Goal: Task Accomplishment & Management: Manage account settings

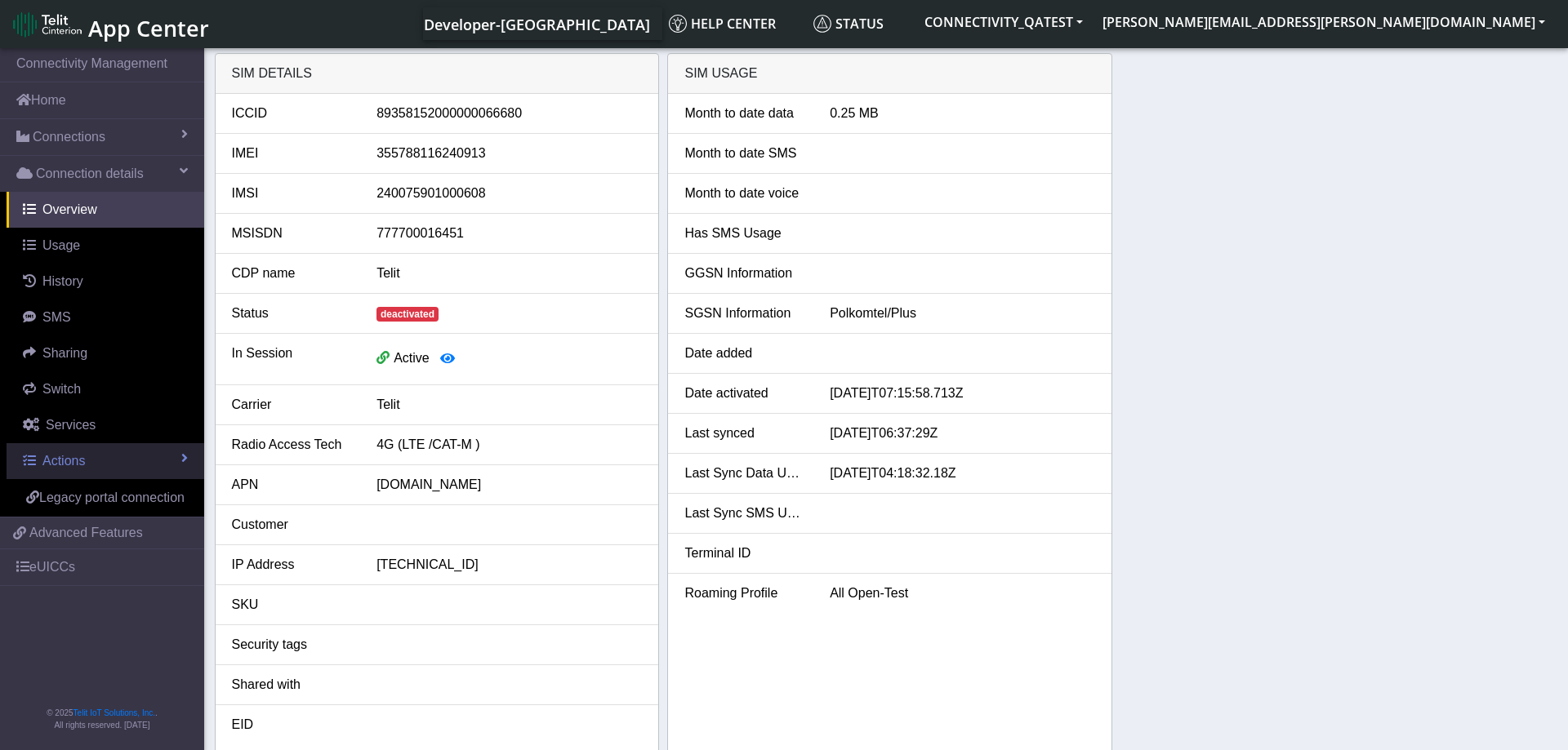
click at [84, 462] on span "Actions" at bounding box center [64, 460] width 43 height 14
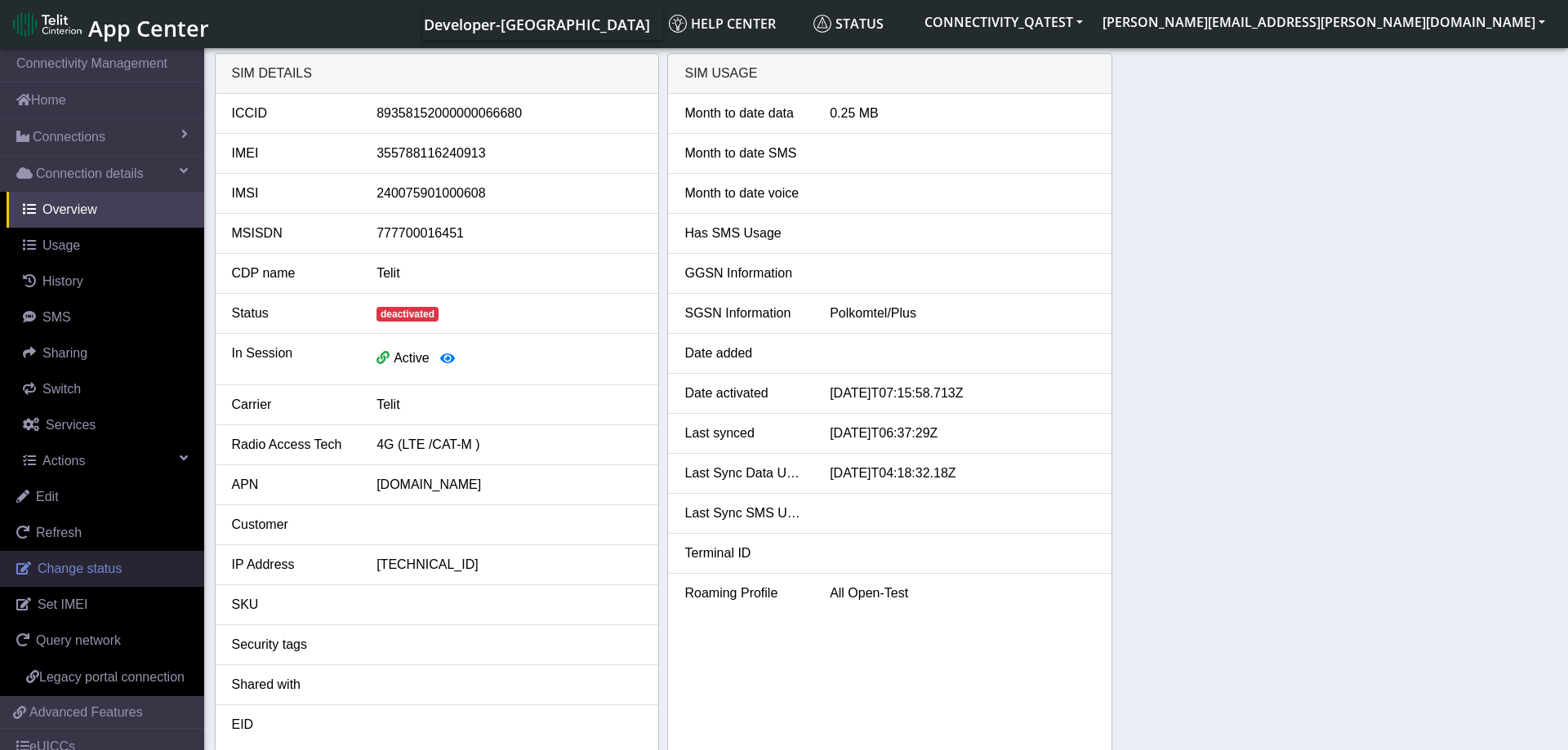
click at [82, 562] on span "Change status" at bounding box center [79, 568] width 84 height 14
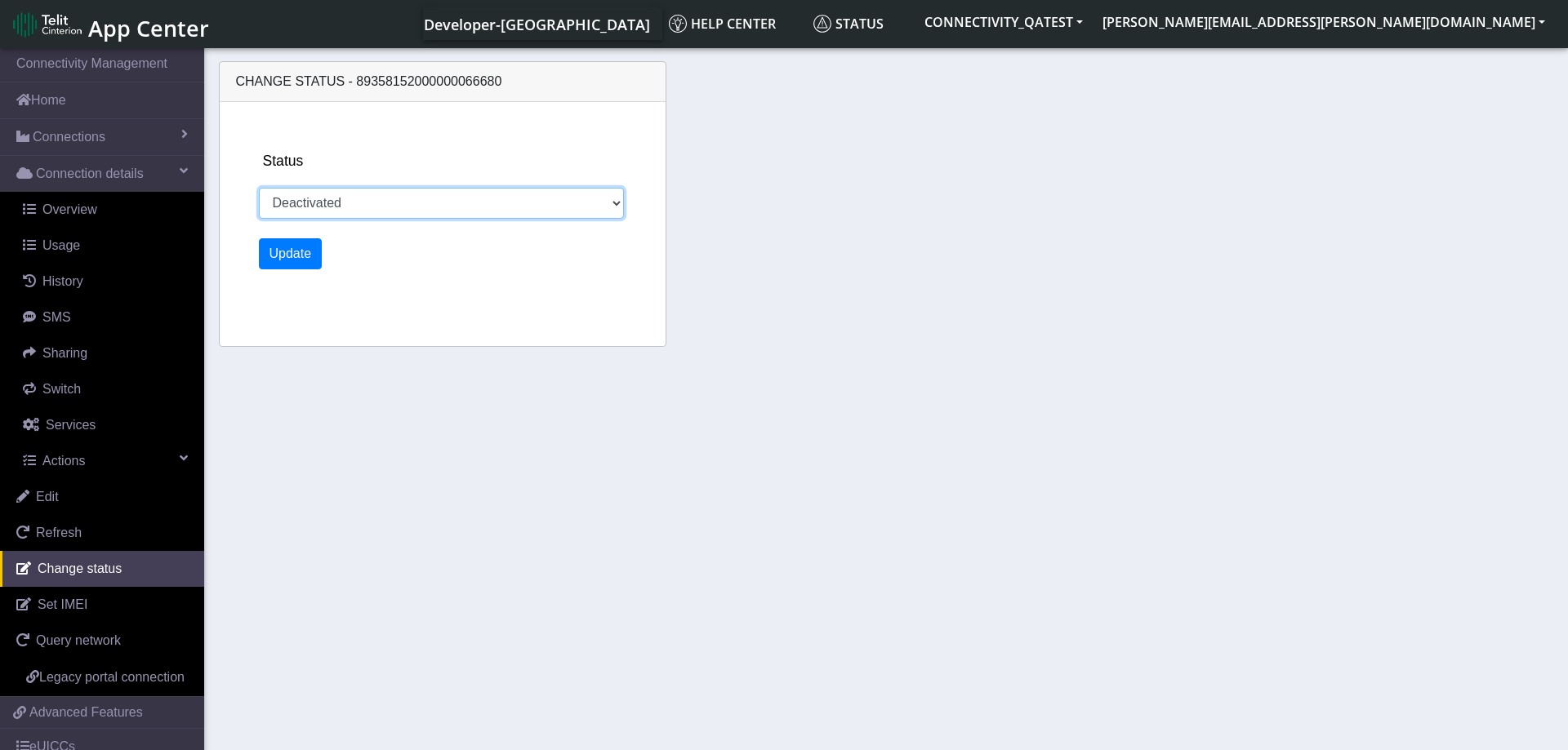
click at [259, 188] on select "Activated Deactivated Blocked" at bounding box center [442, 203] width 366 height 31
select select "activated"
click option "Activated" at bounding box center [0, 0] width 0 height 0
click at [290, 254] on button "Update" at bounding box center [291, 254] width 64 height 31
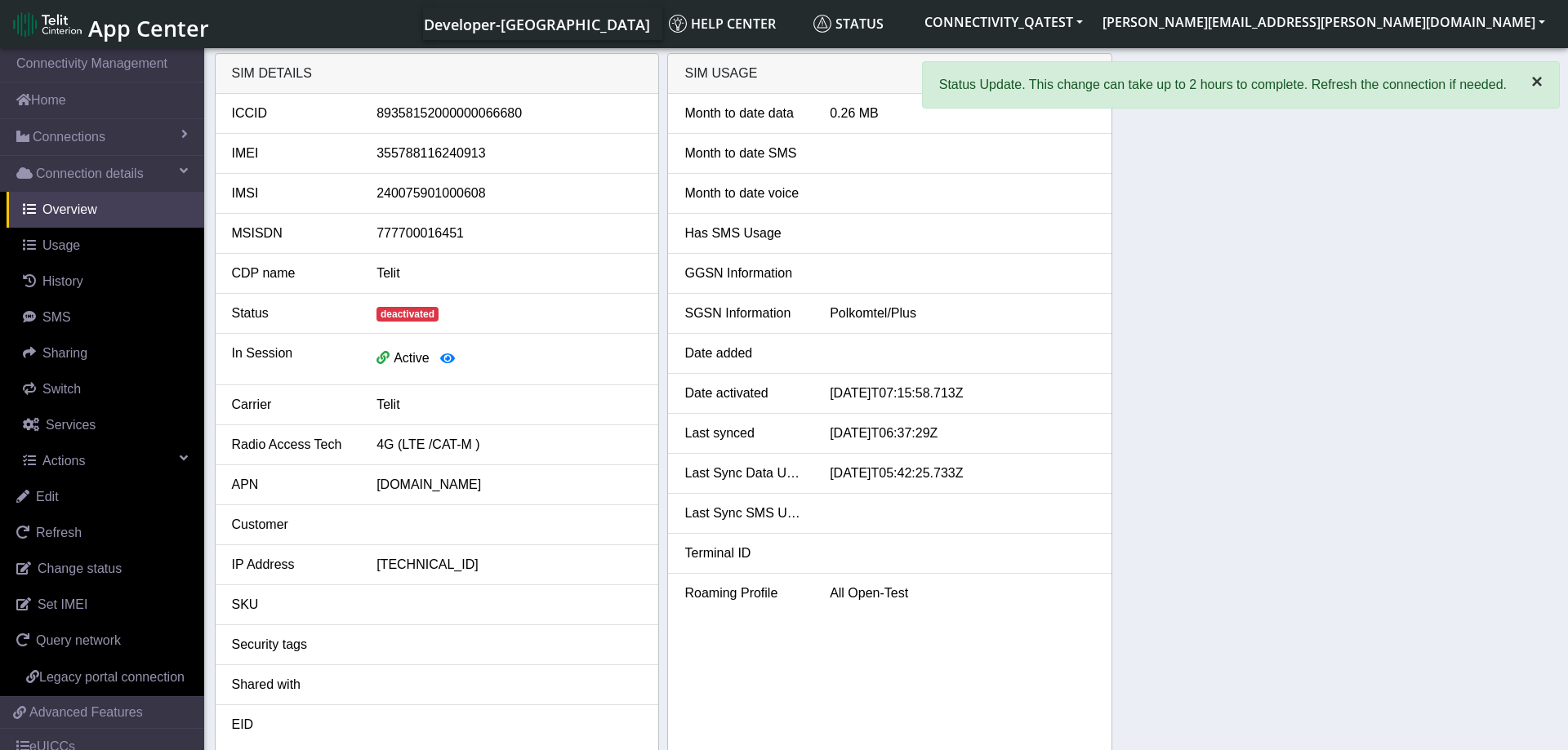
click at [1536, 84] on span "×" at bounding box center [1537, 81] width 12 height 22
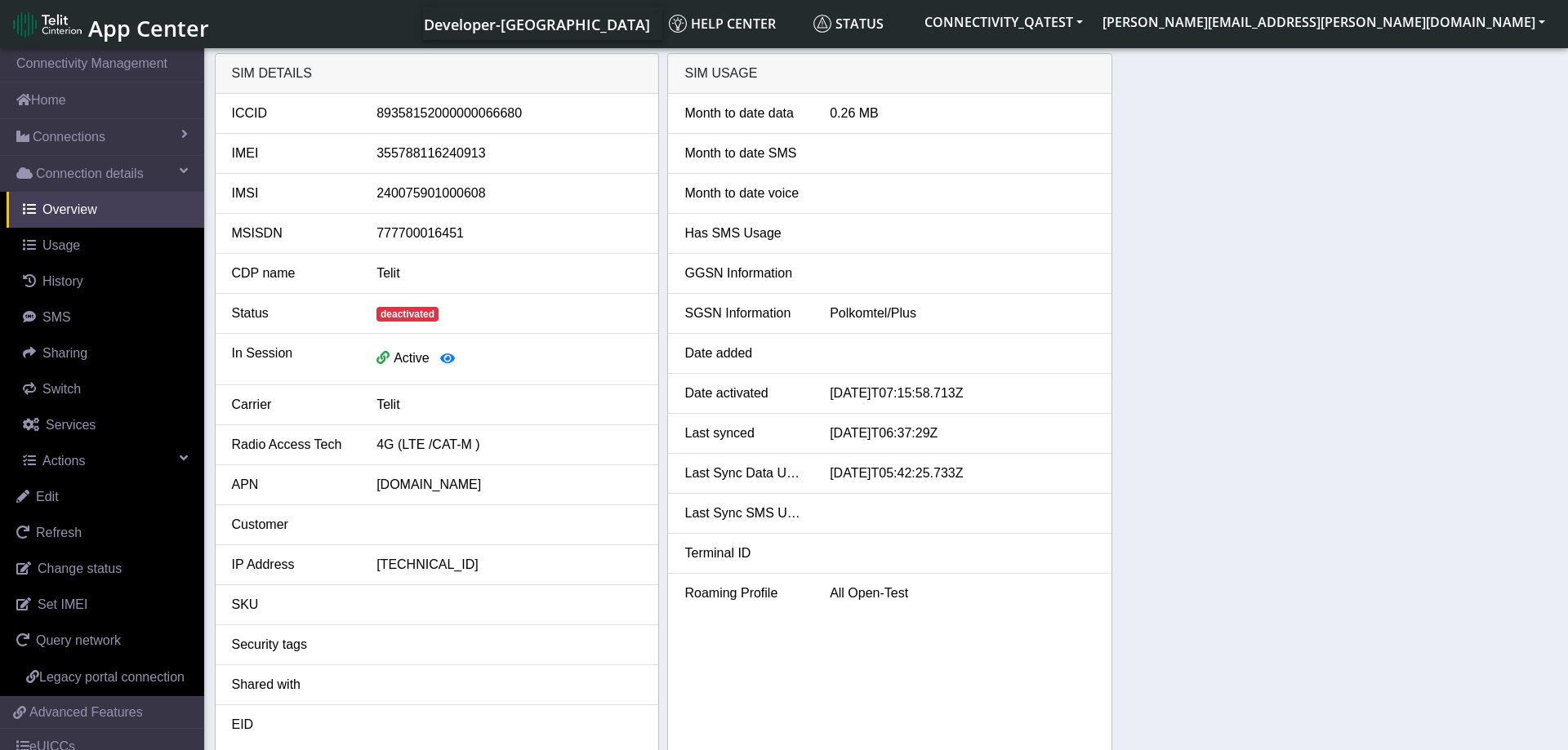
click at [1330, 376] on div "SIM details ICCID 89358152000000066680 IMEI 355788116240913 IMSI 24007590100060…" at bounding box center [886, 402] width 1344 height 700
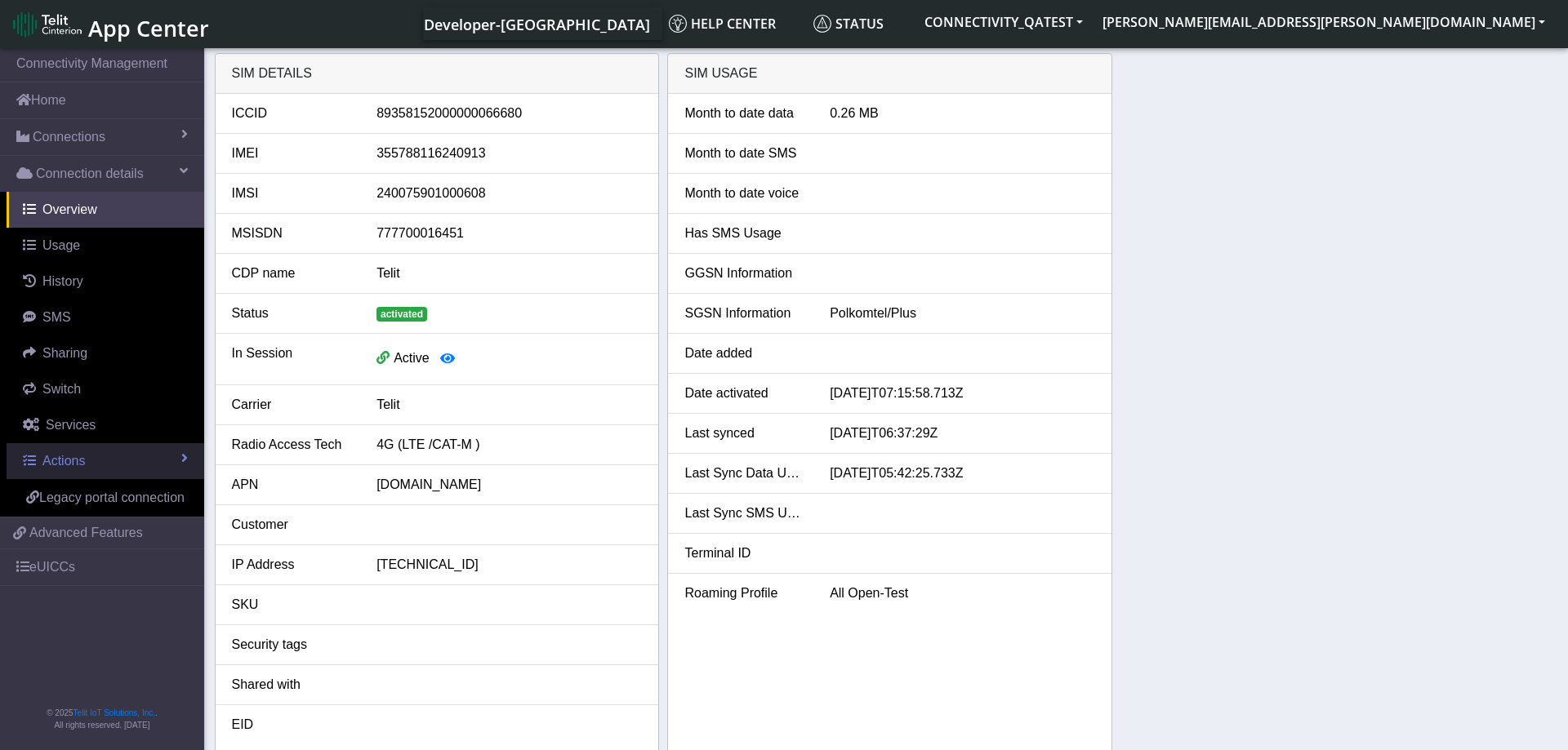
click at [81, 468] on span "Actions" at bounding box center [64, 460] width 43 height 14
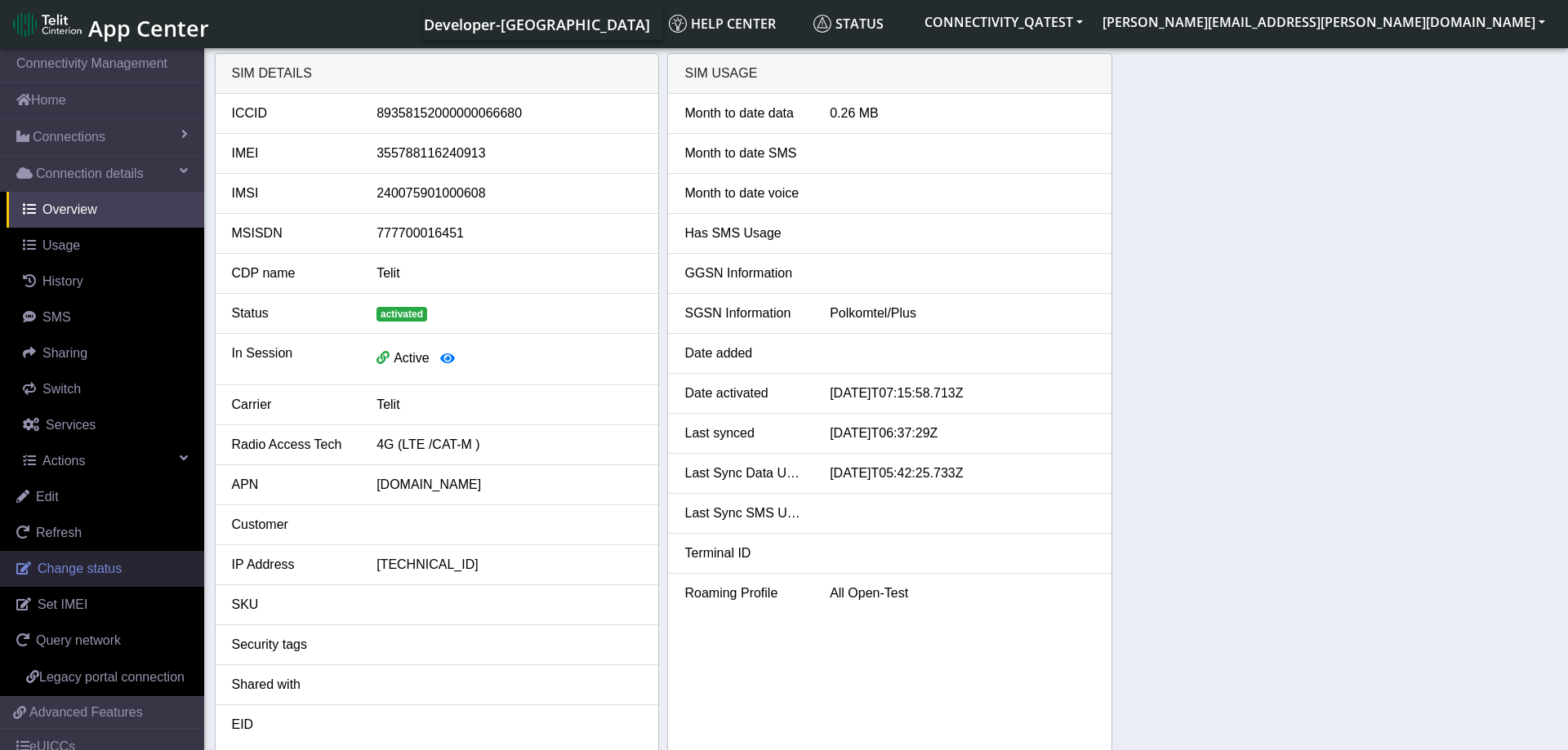
click at [93, 567] on span "Change status" at bounding box center [79, 568] width 84 height 14
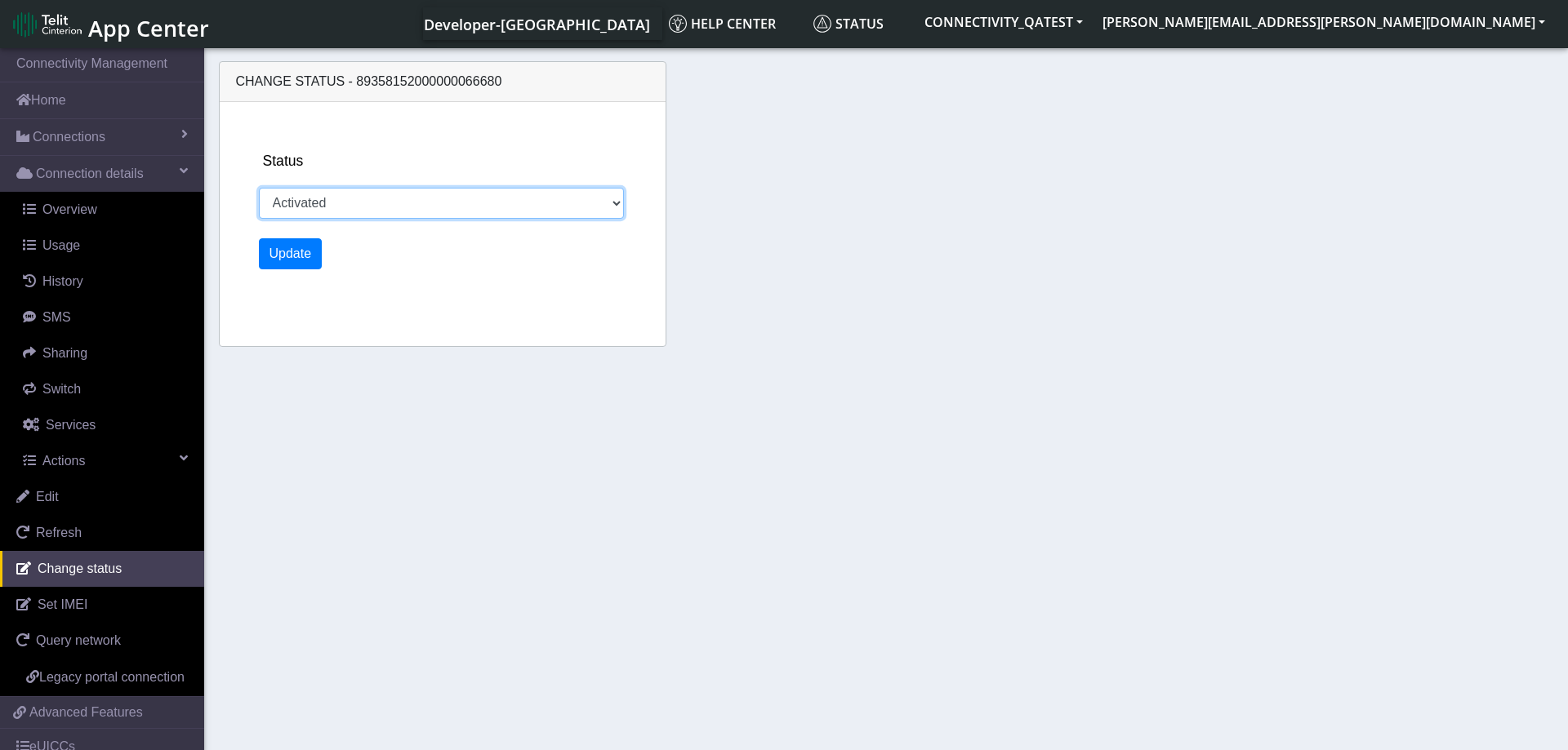
click at [259, 188] on select "Activated Deactivated Blocked" at bounding box center [442, 203] width 366 height 31
select select "deactivated"
click option "Deactivated" at bounding box center [0, 0] width 0 height 0
click at [303, 258] on button "Update" at bounding box center [291, 254] width 64 height 31
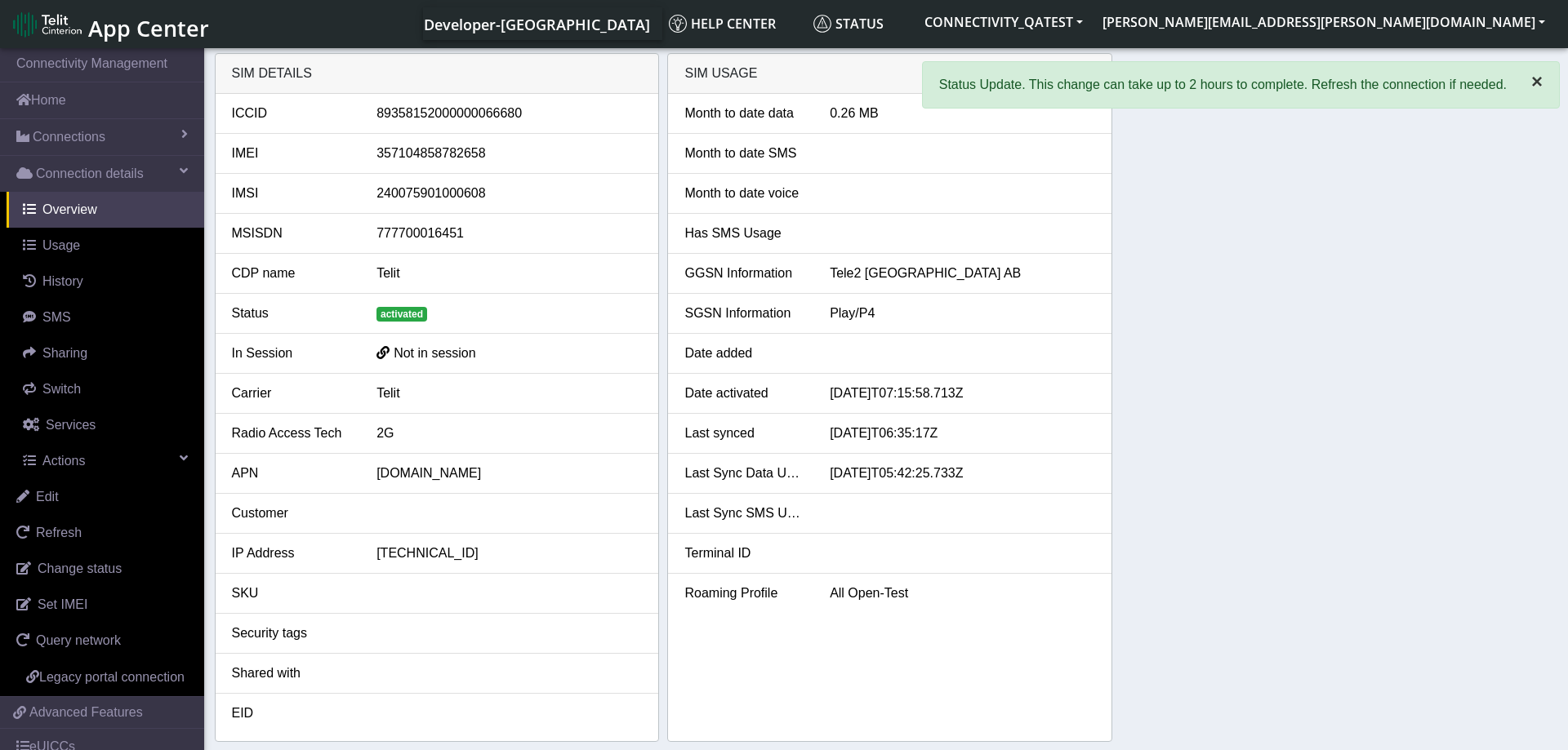
click at [1537, 84] on span "×" at bounding box center [1537, 81] width 12 height 22
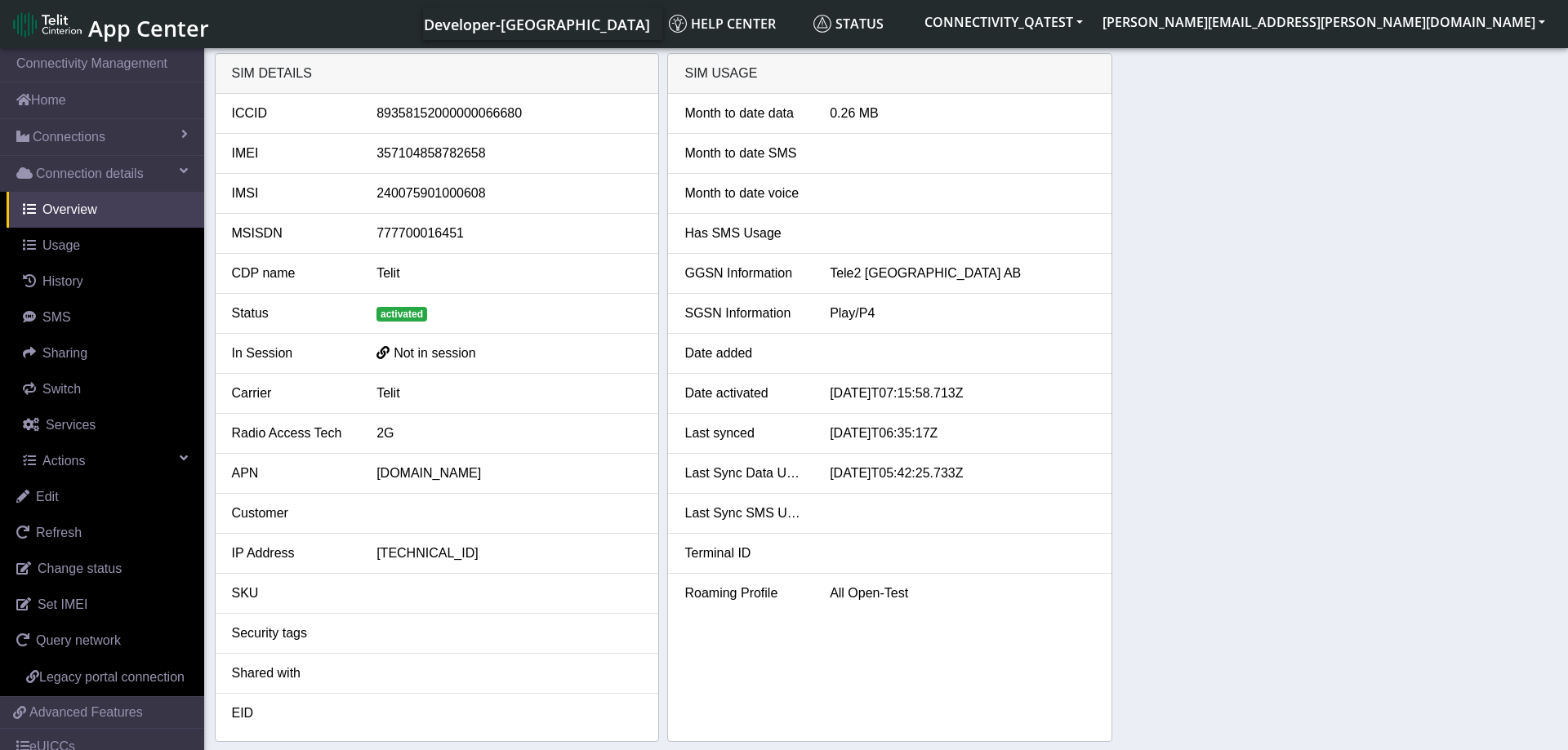
click at [1247, 343] on div "SIM details ICCID 89358152000000066680 IMEI 357104858782658 IMSI 24007590100060…" at bounding box center [886, 397] width 1344 height 689
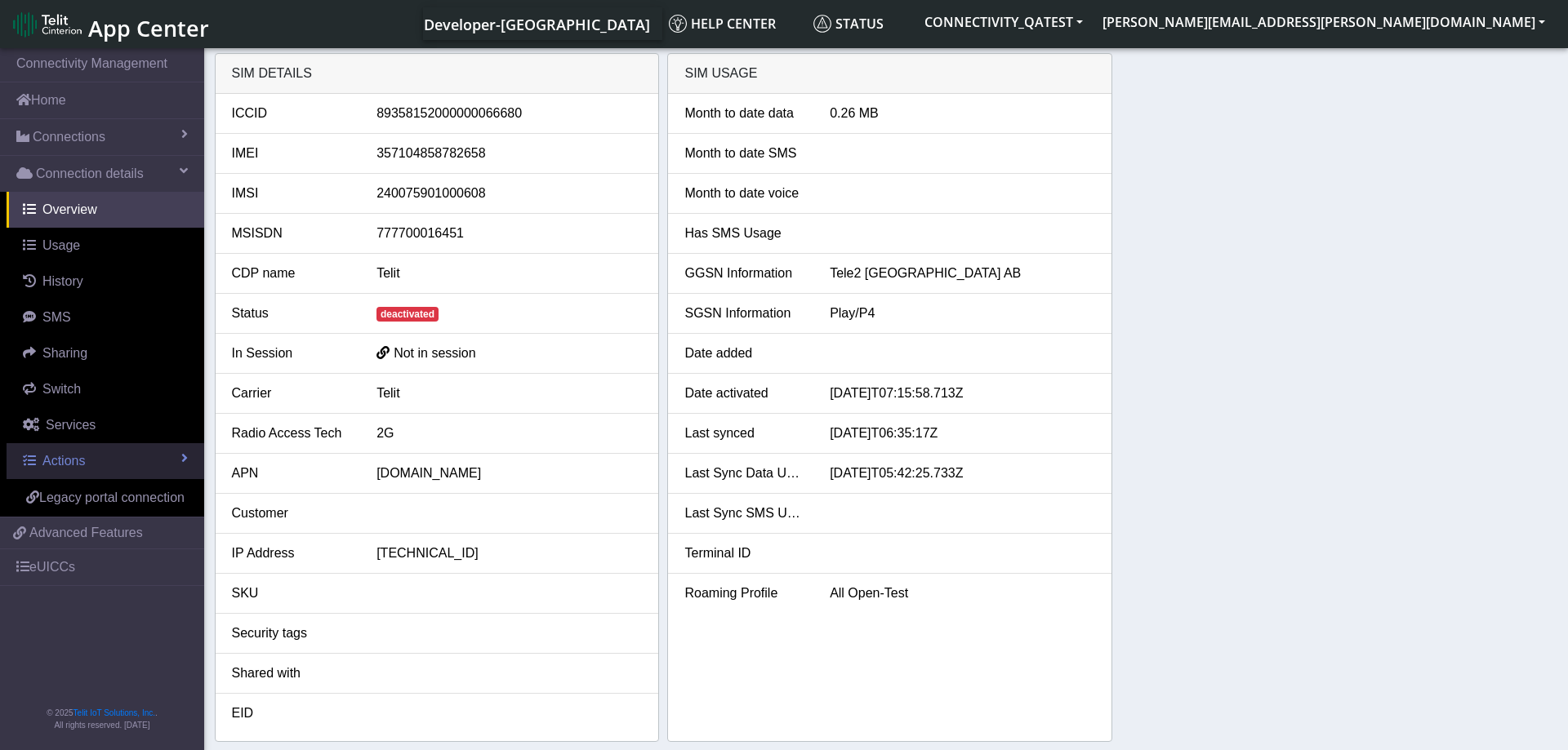
click at [154, 453] on link "Actions" at bounding box center [105, 461] width 198 height 36
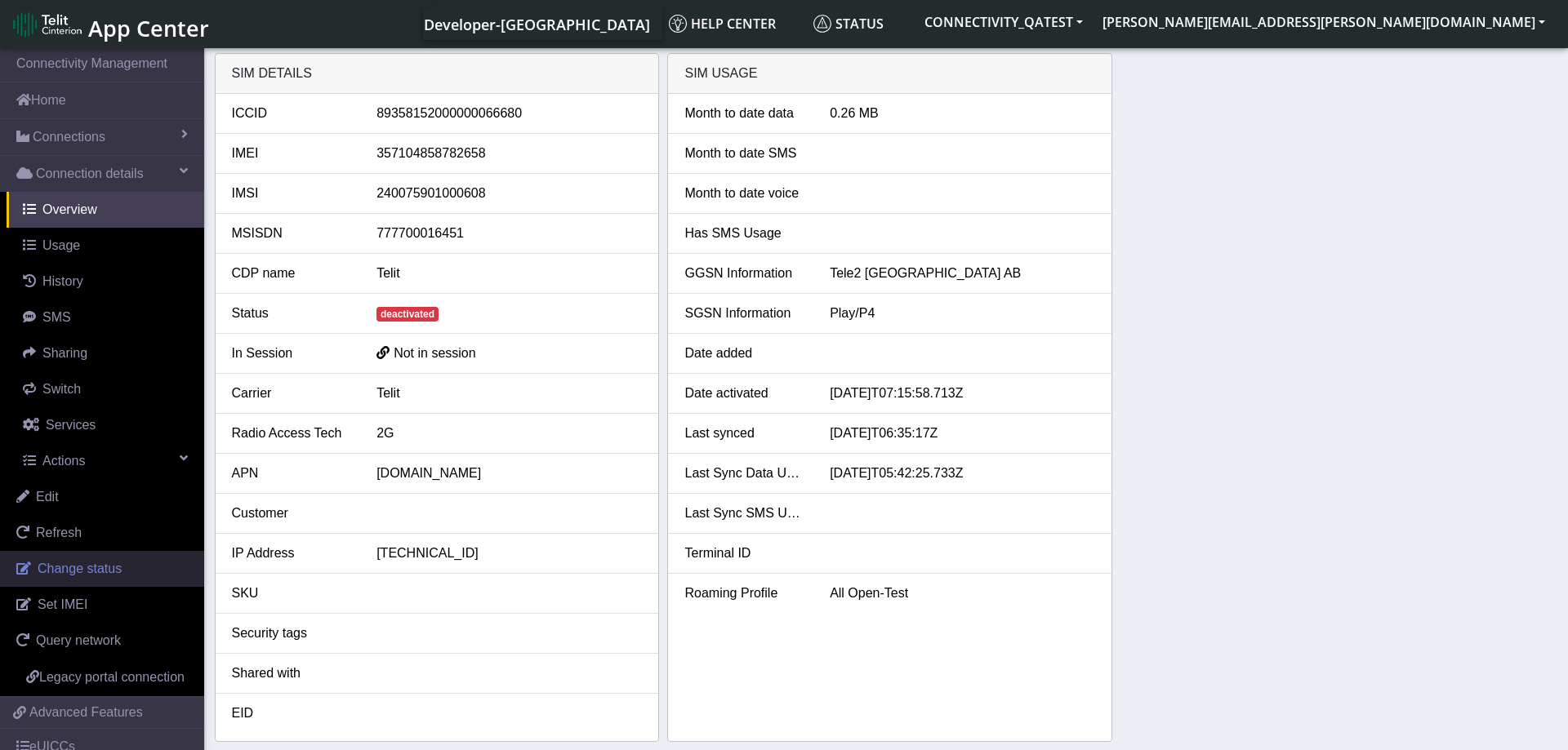
click at [71, 564] on span "Change status" at bounding box center [79, 568] width 84 height 14
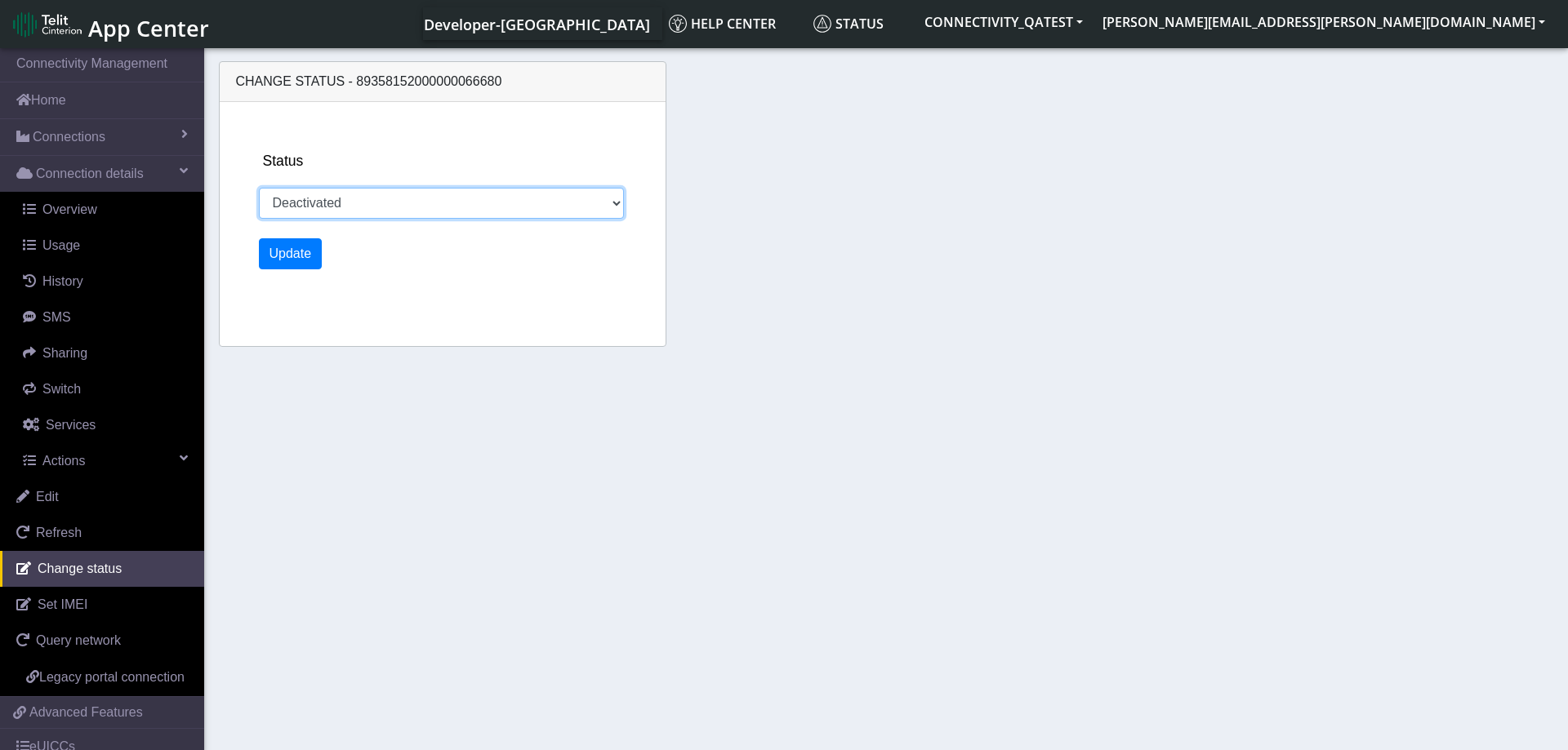
click at [259, 188] on select "Activated Deactivated Blocked" at bounding box center [442, 203] width 366 height 31
select select "activated"
click option "Activated" at bounding box center [0, 0] width 0 height 0
click at [297, 245] on button "Update" at bounding box center [291, 254] width 64 height 31
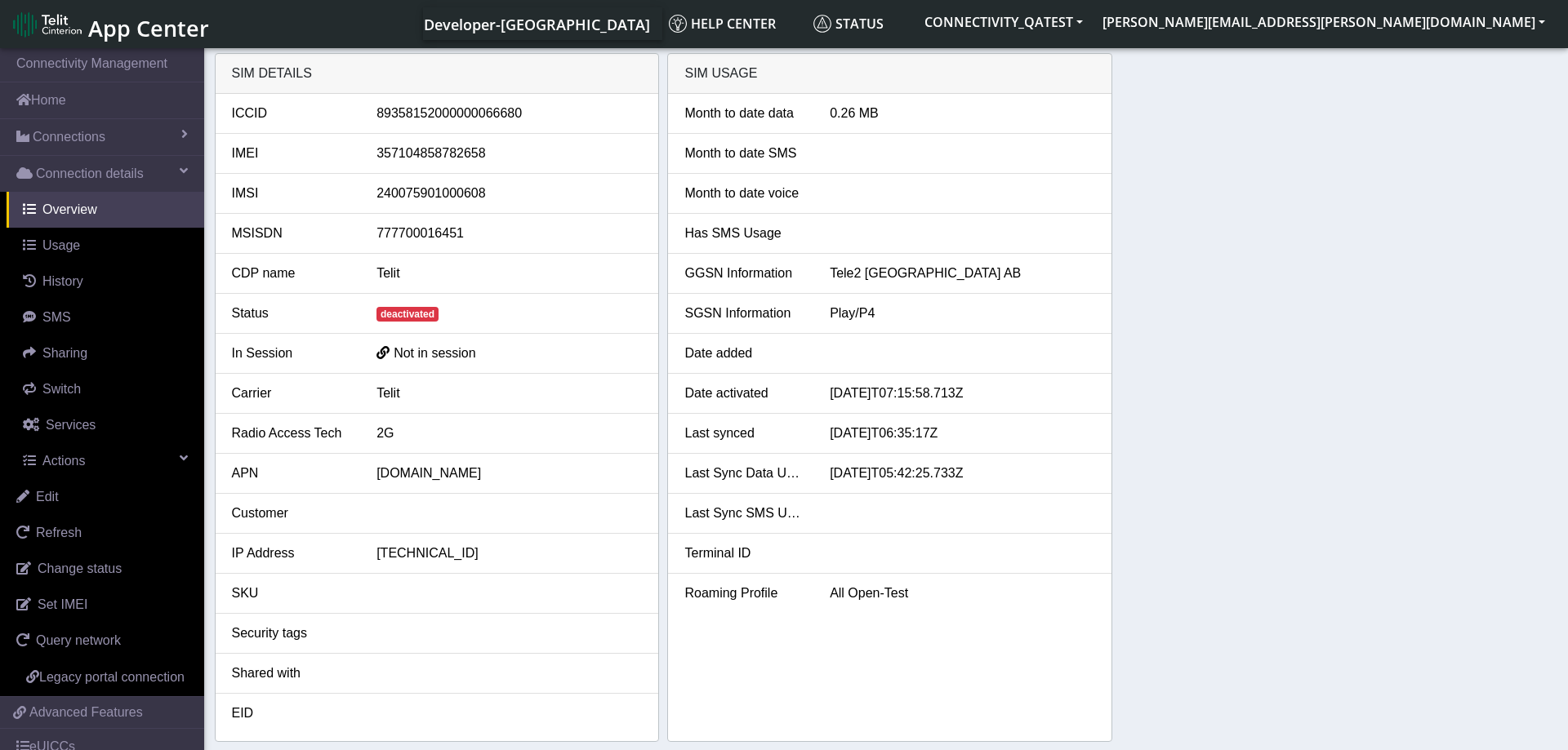
click at [1329, 398] on div "SIM details ICCID [TECHNICAL_ID] IMEI [TECHNICAL_ID] IMSI [TECHNICAL_ID] MSISDN…" at bounding box center [886, 397] width 1344 height 689
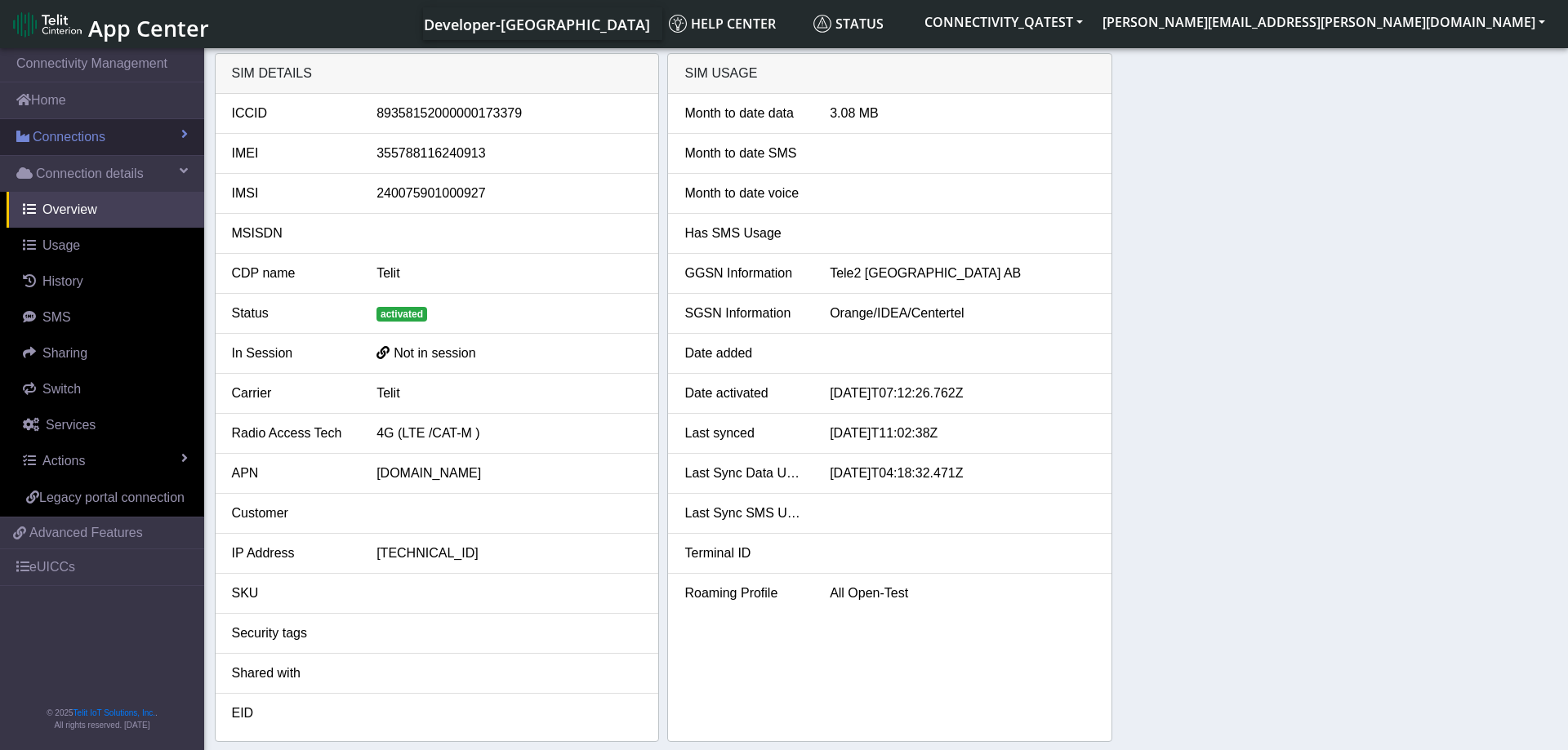
click at [136, 140] on link "Connections" at bounding box center [102, 137] width 204 height 36
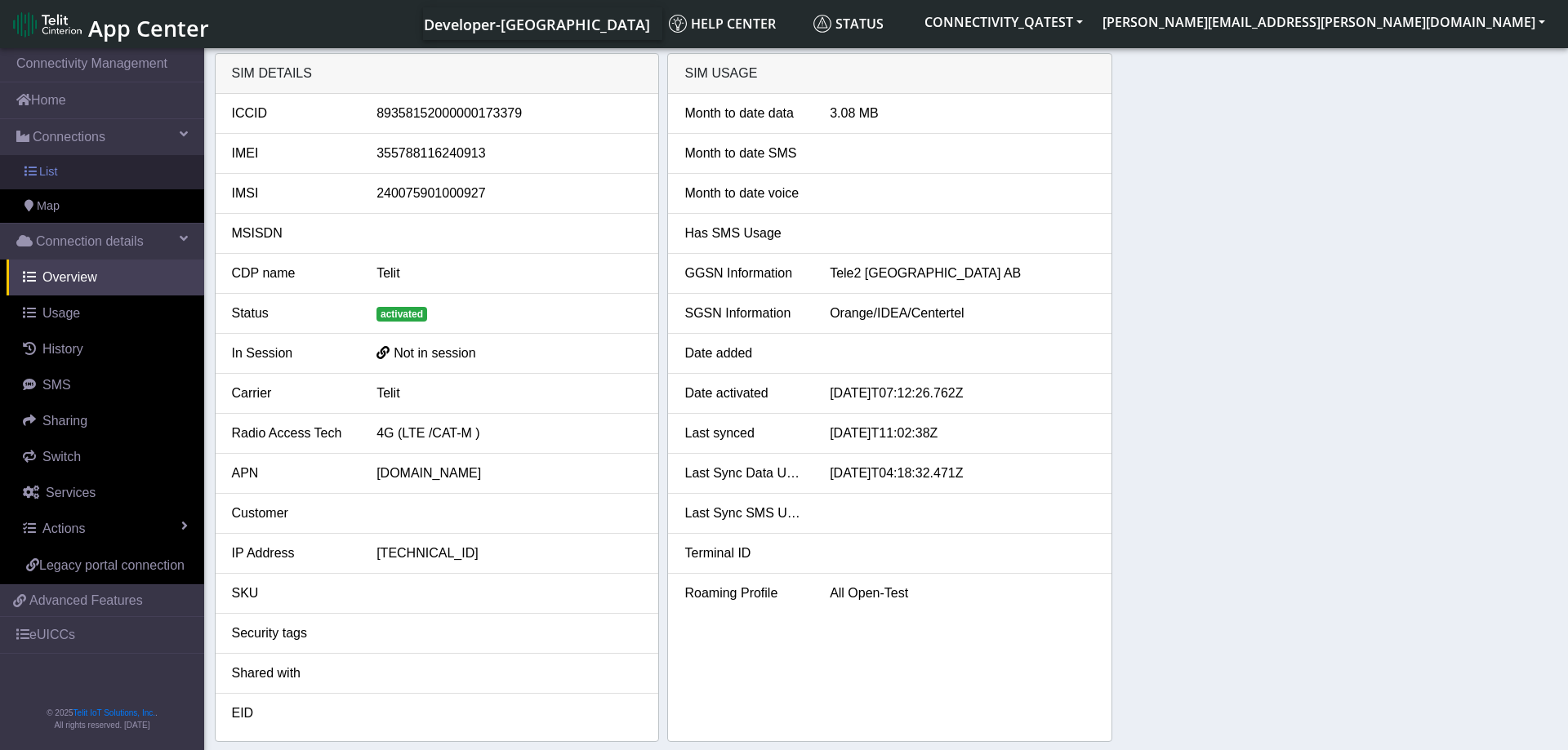
click at [89, 177] on link "List" at bounding box center [102, 173] width 204 height 35
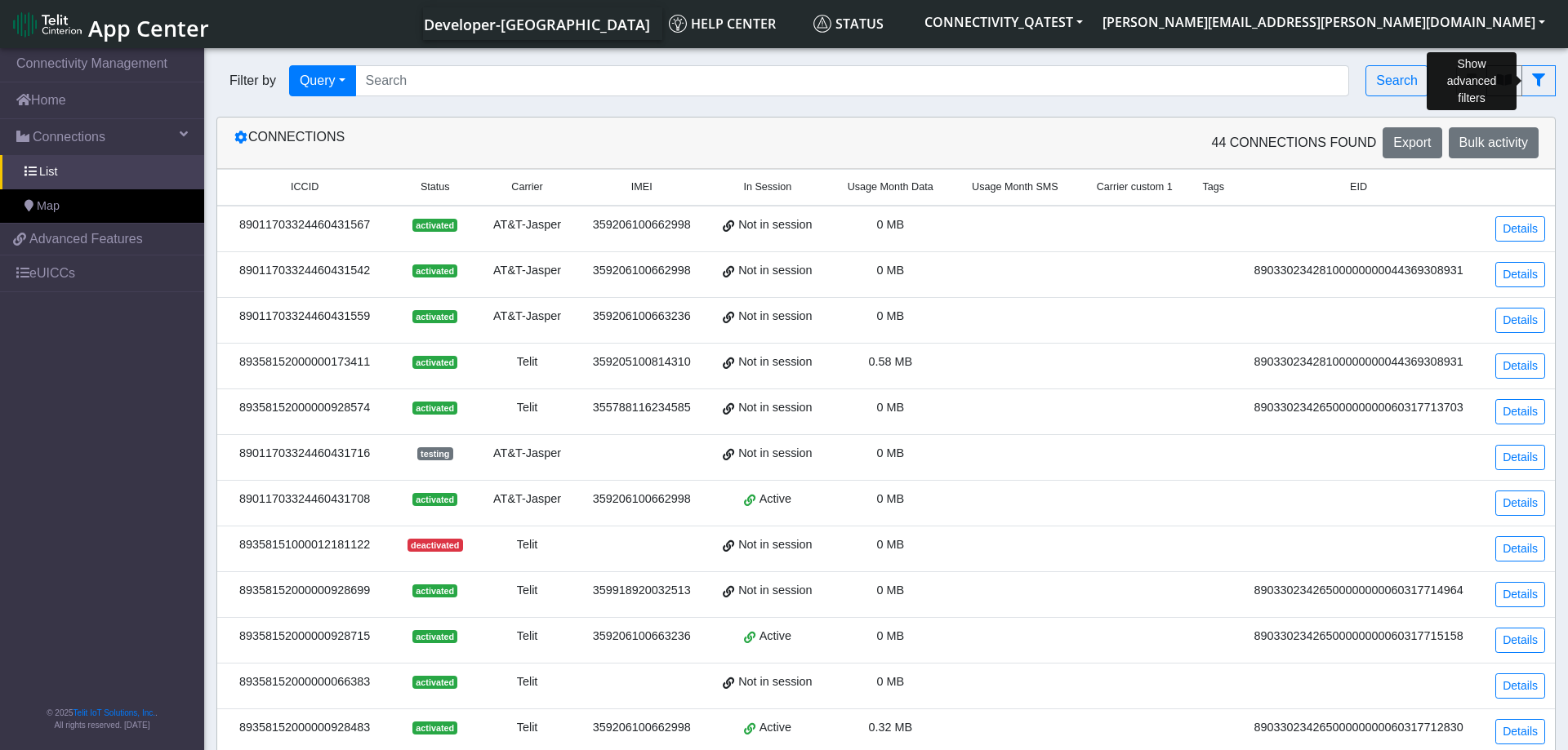
click at [1506, 82] on icon "fitlers menu" at bounding box center [1504, 80] width 15 height 13
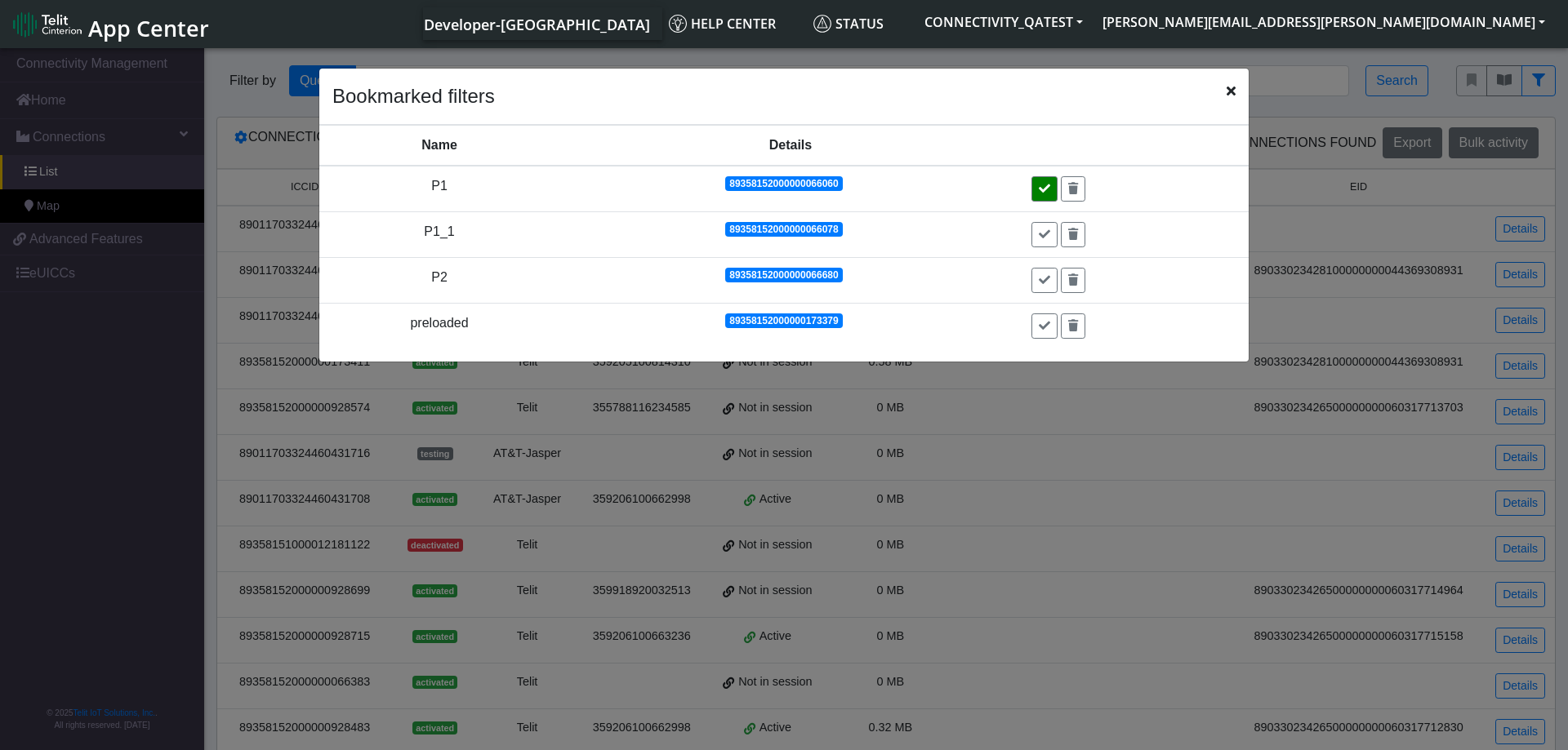
click at [1051, 195] on button at bounding box center [1044, 189] width 26 height 25
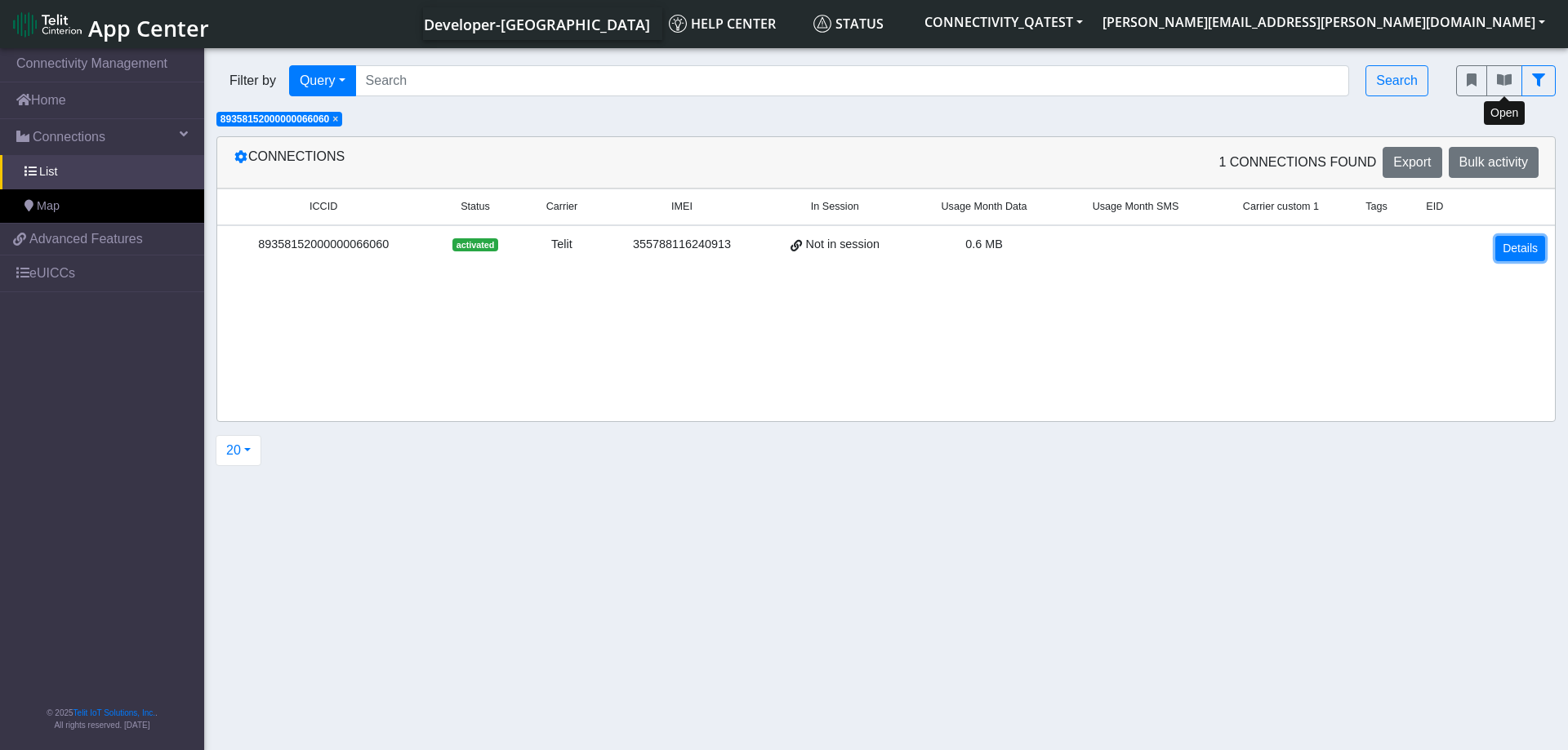
click at [1513, 257] on link "Details" at bounding box center [1520, 249] width 50 height 25
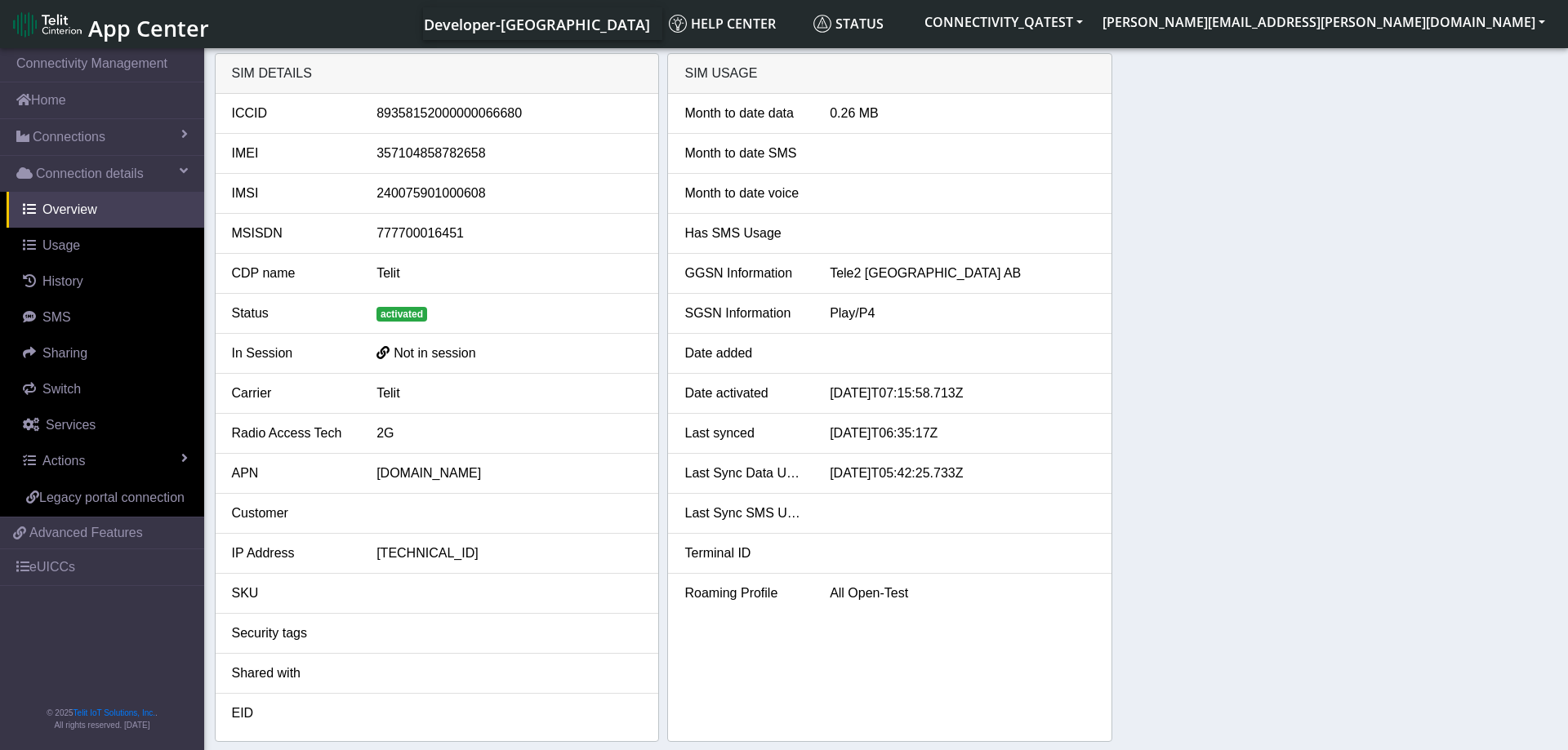
click at [1190, 248] on div "SIM details ICCID [TECHNICAL_ID] IMEI [TECHNICAL_ID] IMSI [TECHNICAL_ID] MSISDN…" at bounding box center [886, 397] width 1344 height 689
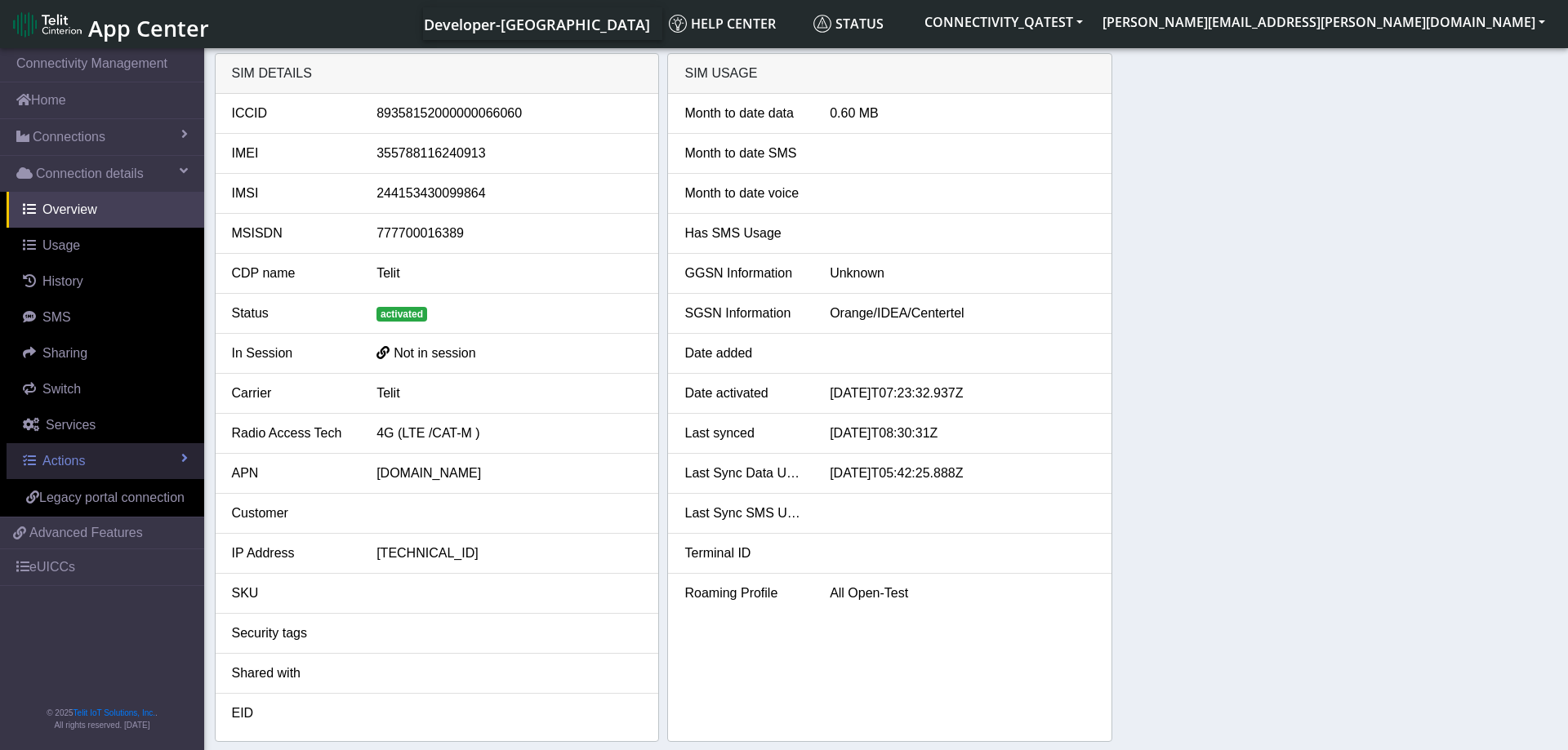
click at [113, 454] on link "Actions" at bounding box center [105, 461] width 198 height 36
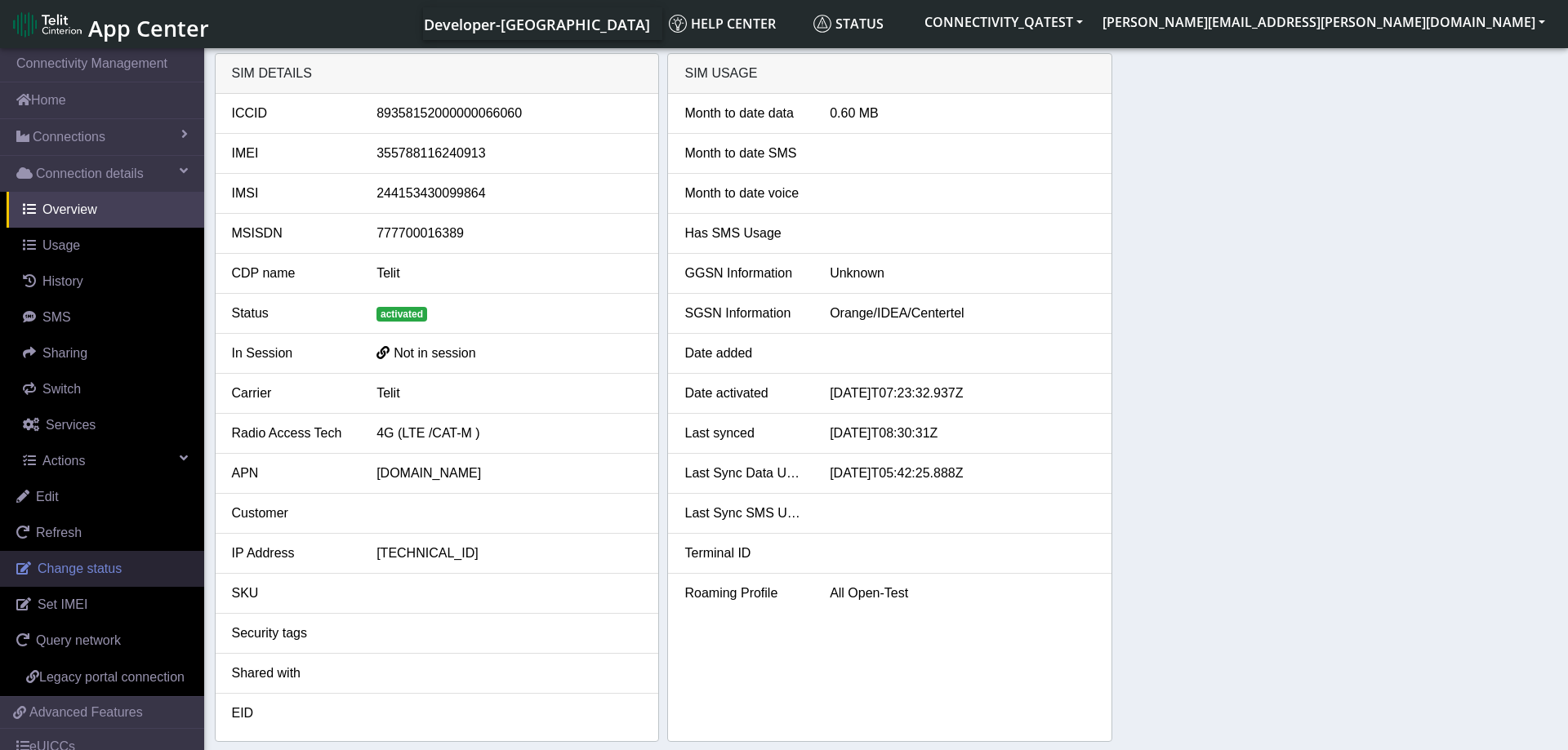
click at [90, 562] on span "Change status" at bounding box center [79, 568] width 84 height 14
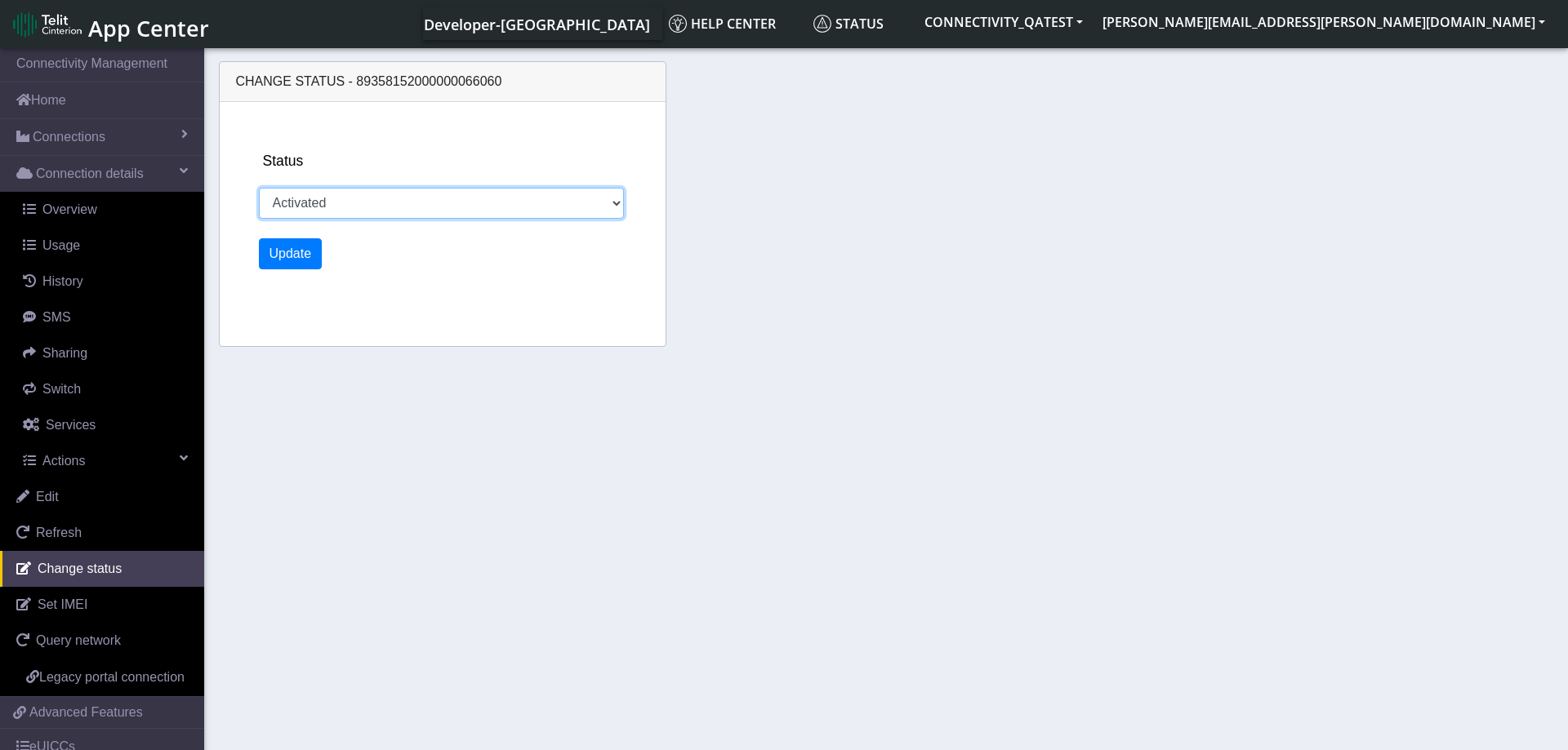
click at [259, 188] on select "Activated Deactivated Blocked" at bounding box center [442, 203] width 366 height 31
select select "deactivated"
click option "Deactivated" at bounding box center [0, 0] width 0 height 0
click at [288, 255] on button "Update" at bounding box center [291, 254] width 64 height 31
